Goal: Find specific page/section: Find specific page/section

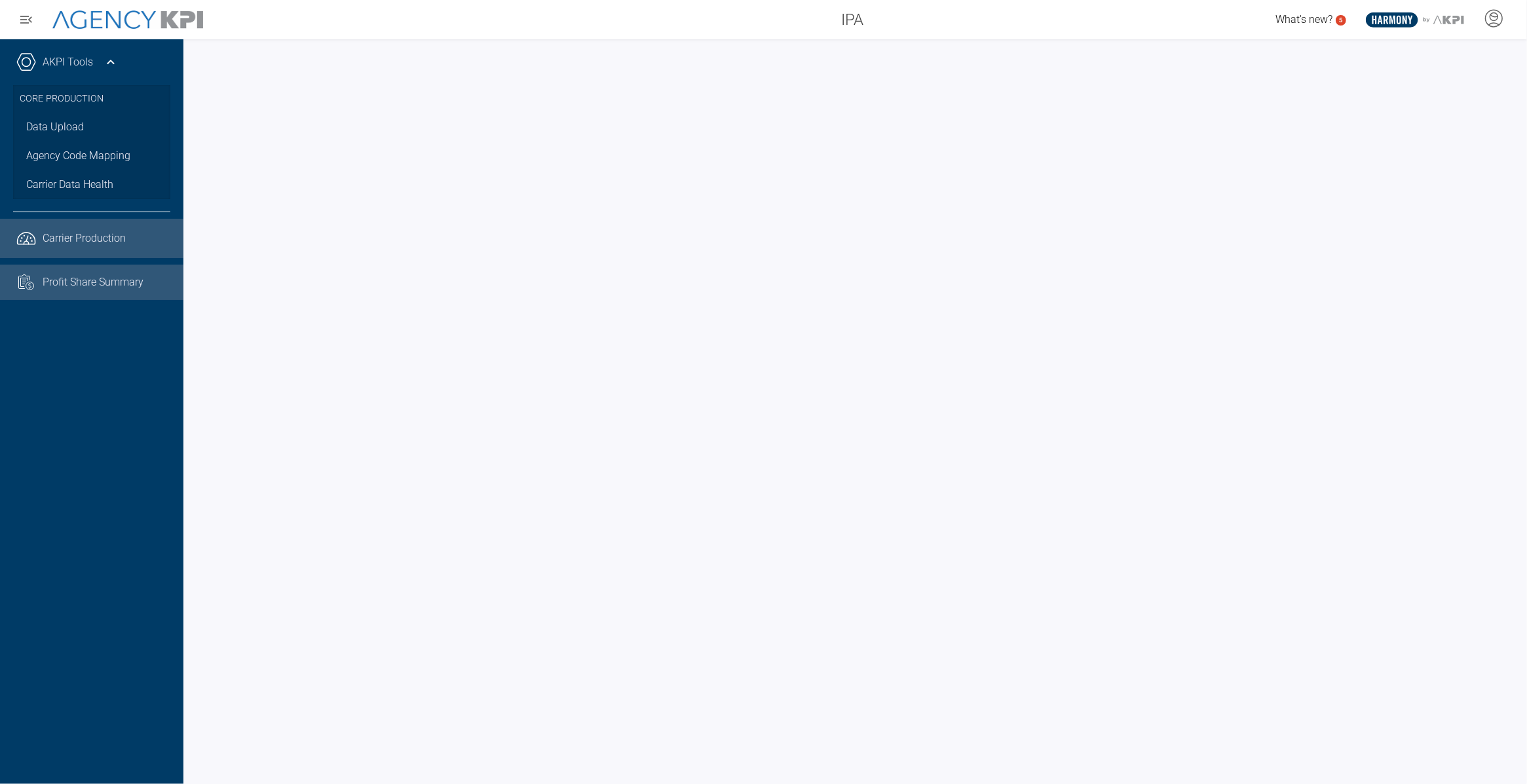
click at [54, 283] on span "Profit Share Summary" at bounding box center [93, 282] width 101 height 15
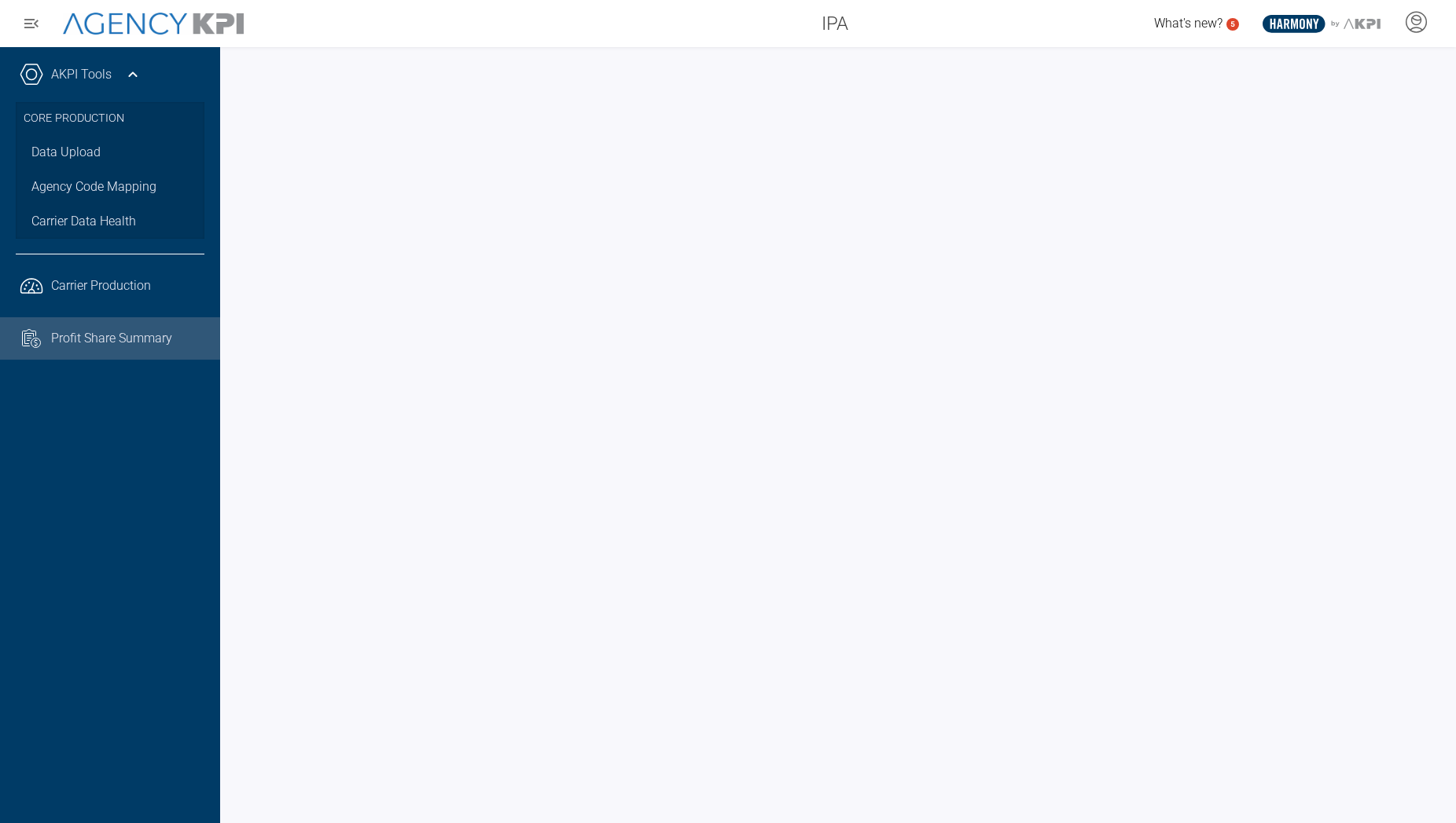
click at [623, 38] on div "IPA" at bounding box center [561, 24] width 596 height 32
click at [117, 291] on span "Carrier Production" at bounding box center [101, 285] width 100 height 19
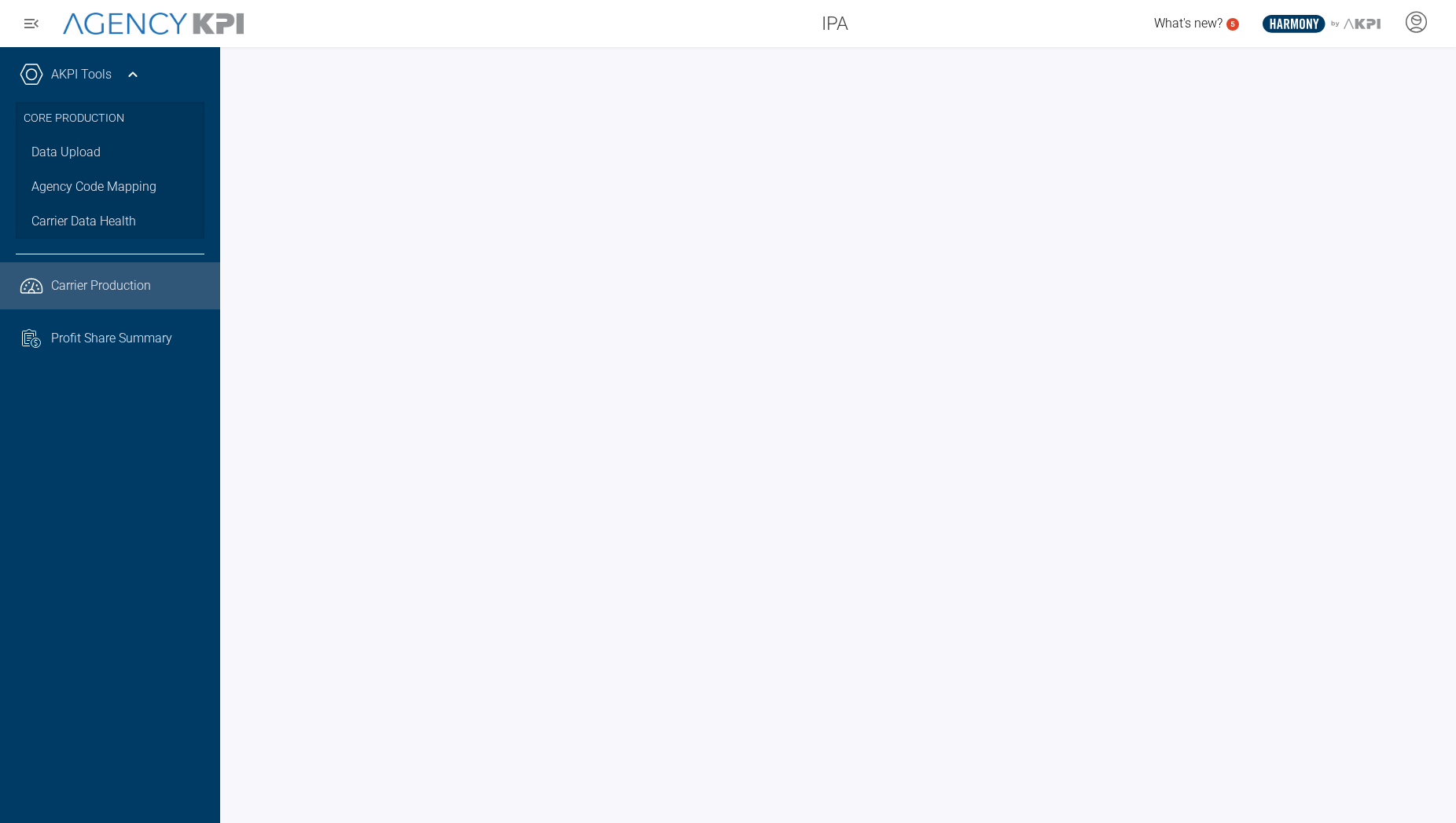
click at [125, 658] on div "AKPI Tools Core Production Data Upload Agency Code Mapping Carrier Data Health …" at bounding box center [110, 434] width 220 height 776
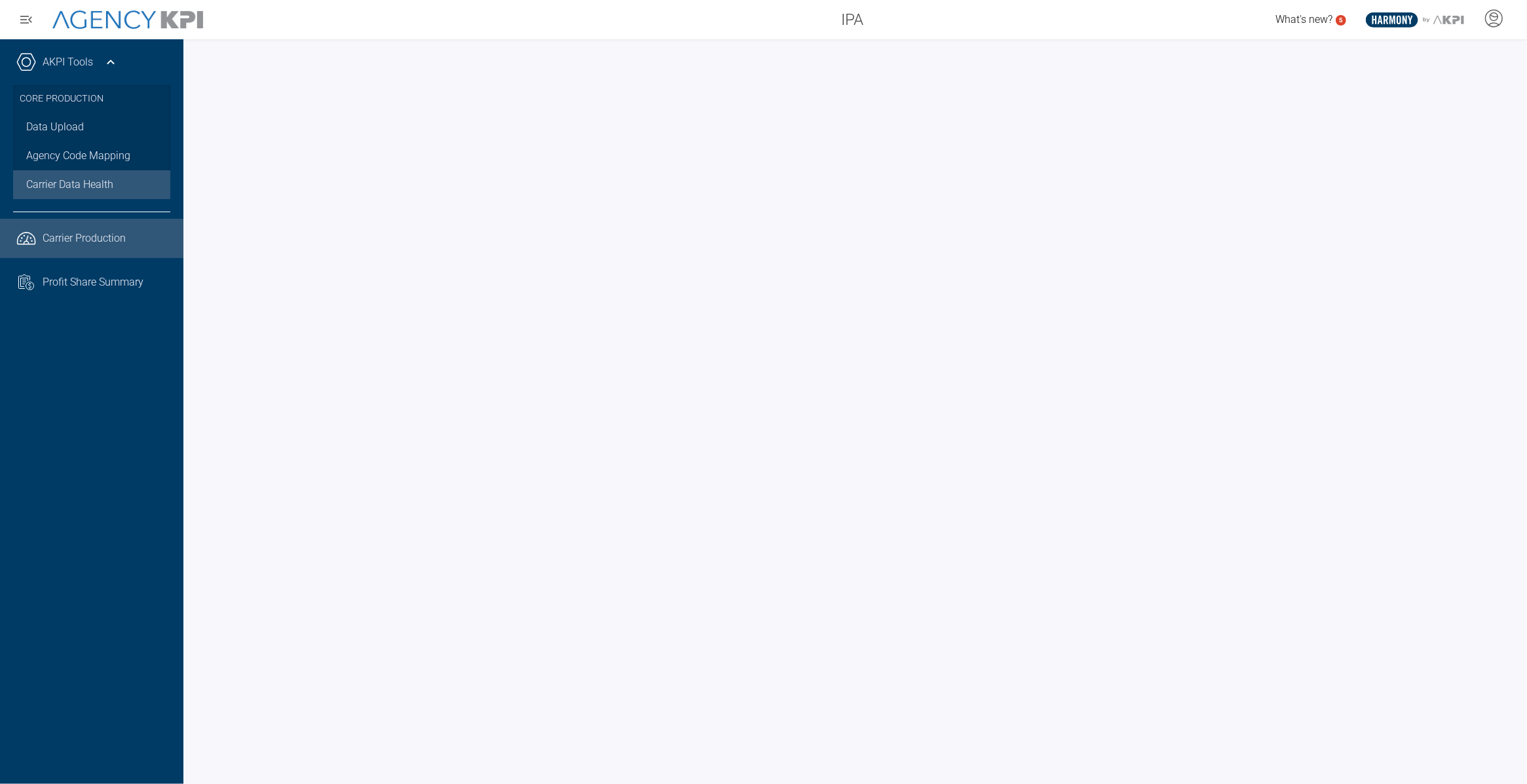
click at [59, 181] on span "Carrier Data Health" at bounding box center [70, 184] width 87 height 15
click at [75, 247] on link ".cls-1{fill:none;stroke:#221f20;stroke-linecap:round;stroke-linejoin:round;stro…" at bounding box center [91, 238] width 183 height 39
